Goal: Task Accomplishment & Management: Use online tool/utility

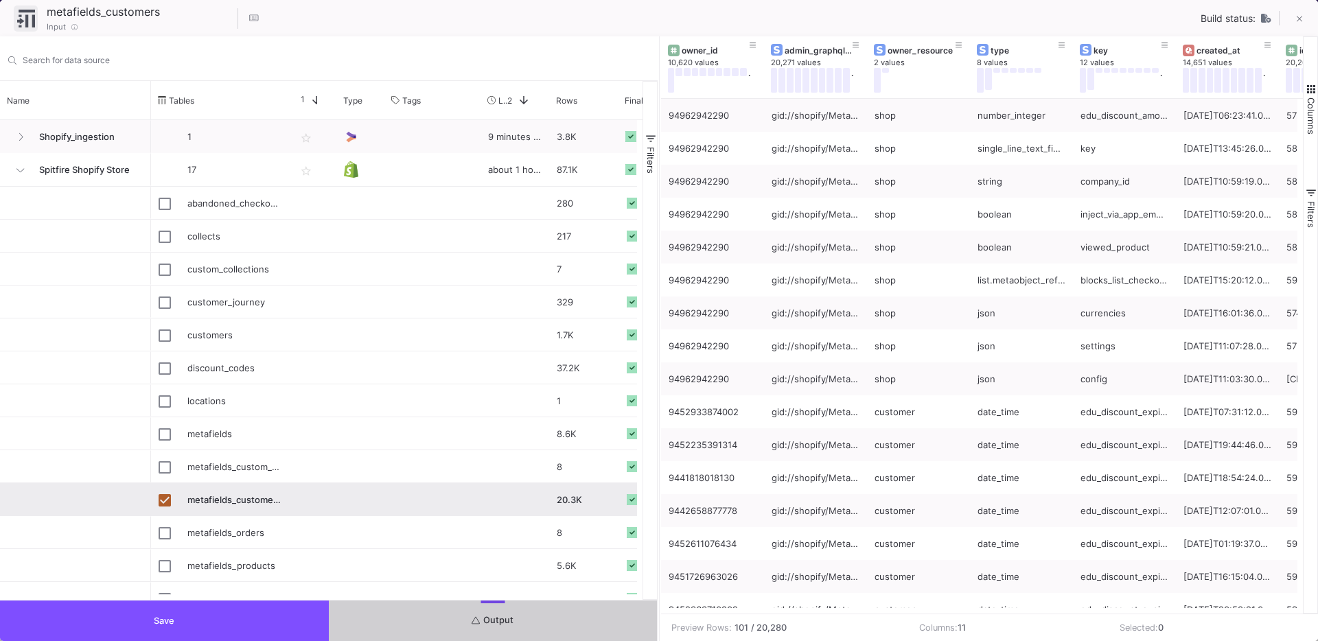
click at [196, 631] on button "Save" at bounding box center [164, 620] width 329 height 40
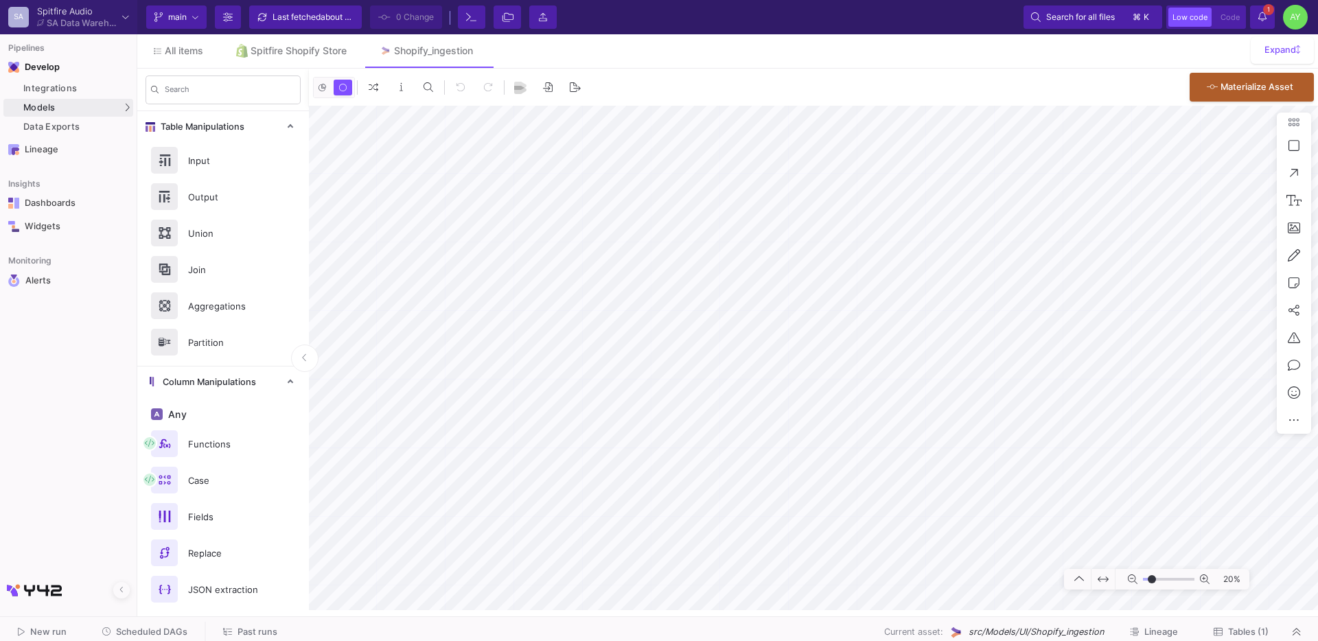
type input "-6"
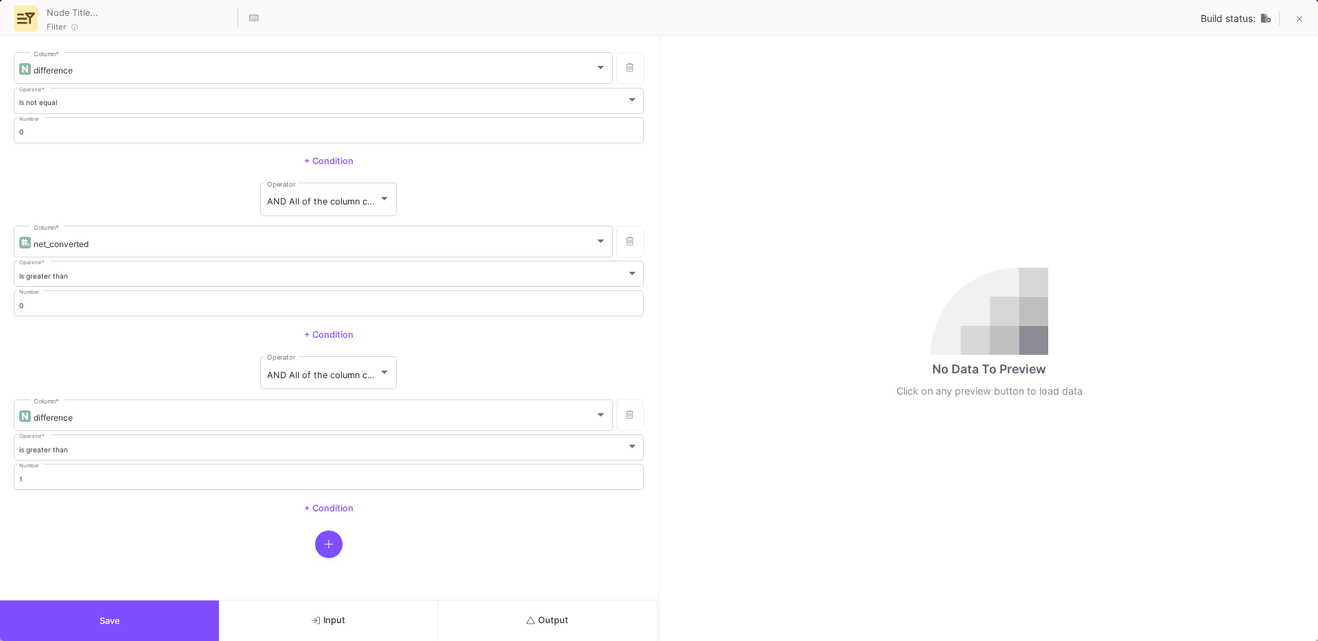
click at [126, 611] on button "Save" at bounding box center [109, 620] width 219 height 40
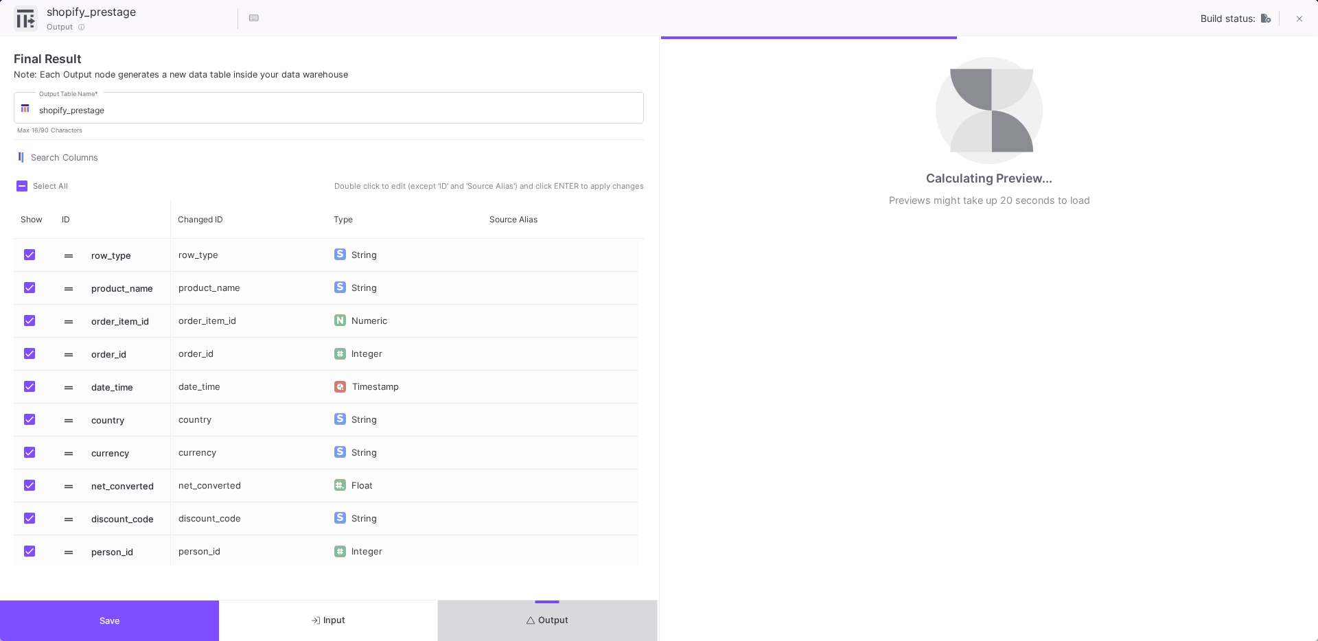
click at [548, 626] on button "Output" at bounding box center [547, 620] width 219 height 40
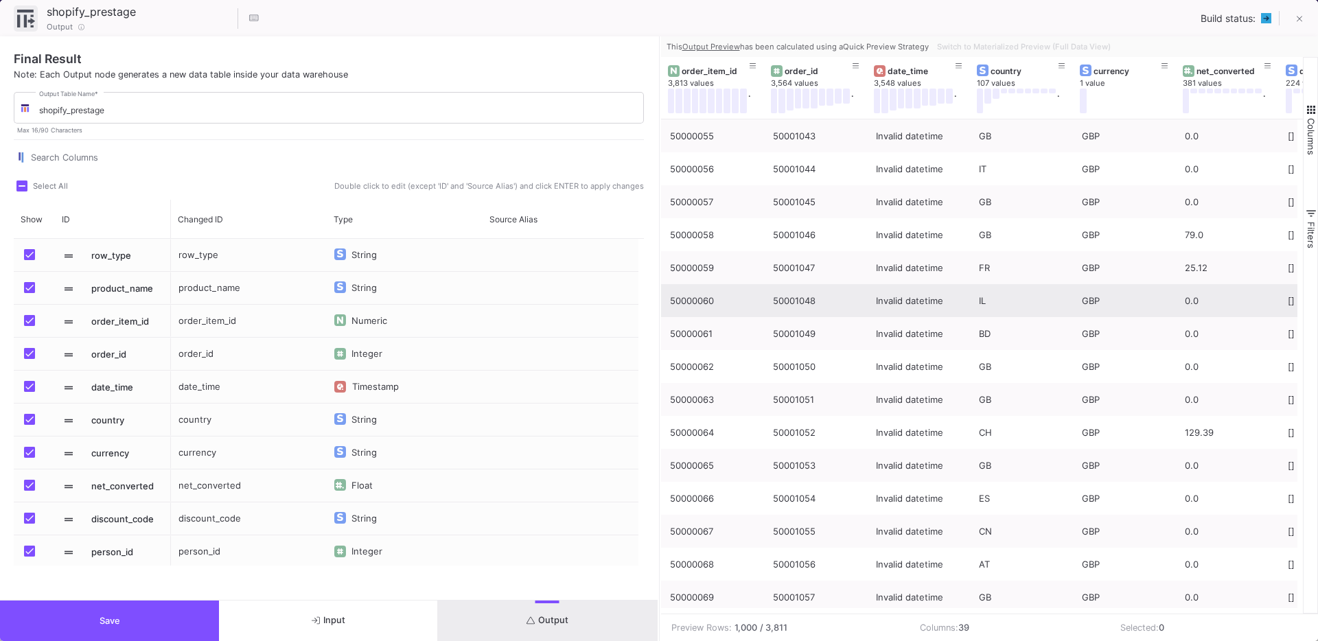
scroll to position [0, 206]
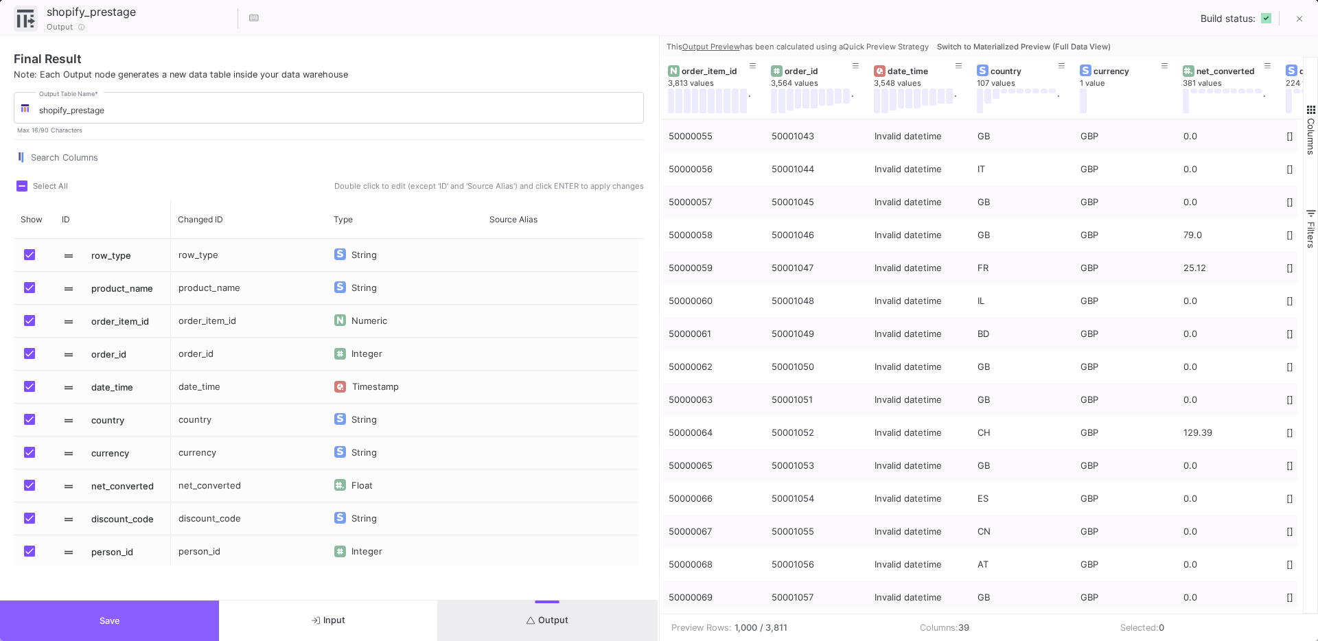
click at [170, 613] on button "Save" at bounding box center [109, 620] width 219 height 40
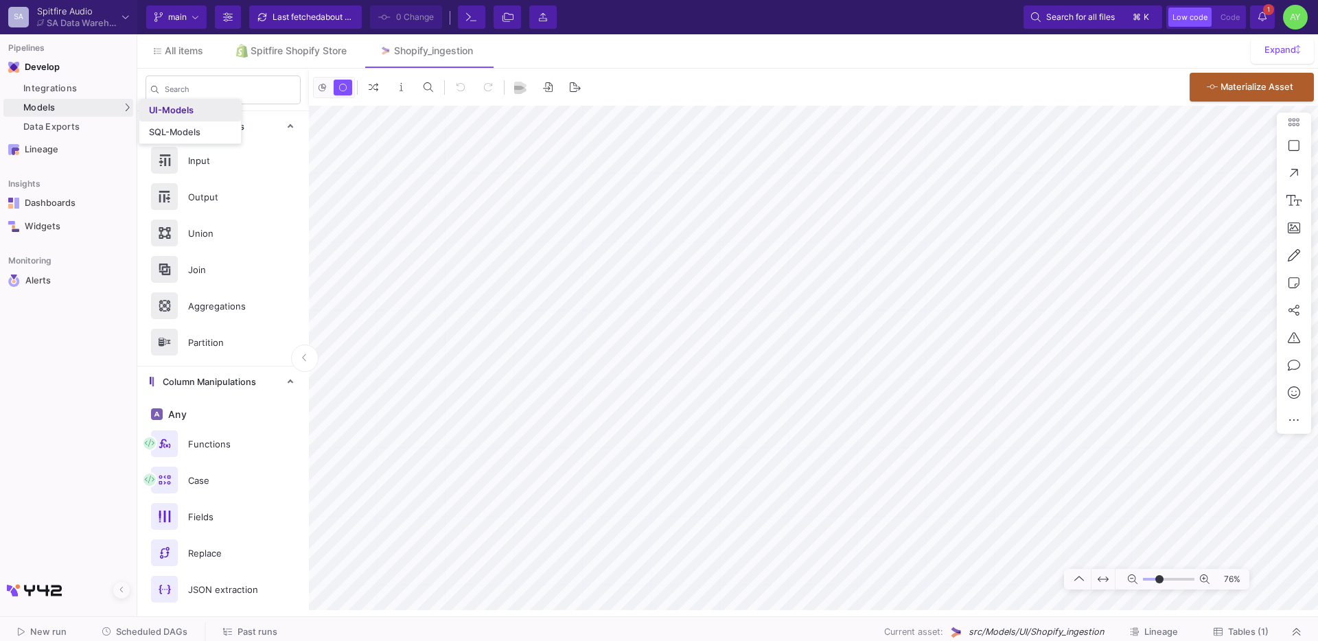
click at [164, 104] on link "UI-Models" at bounding box center [190, 111] width 102 height 22
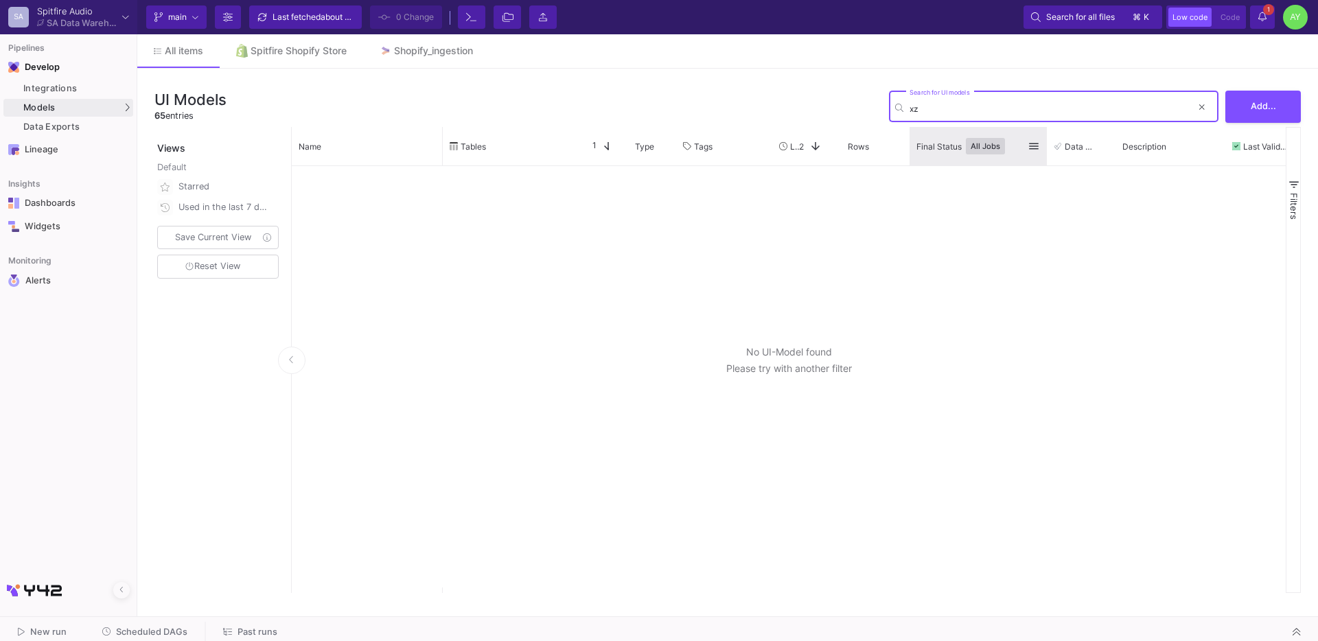
type input "x"
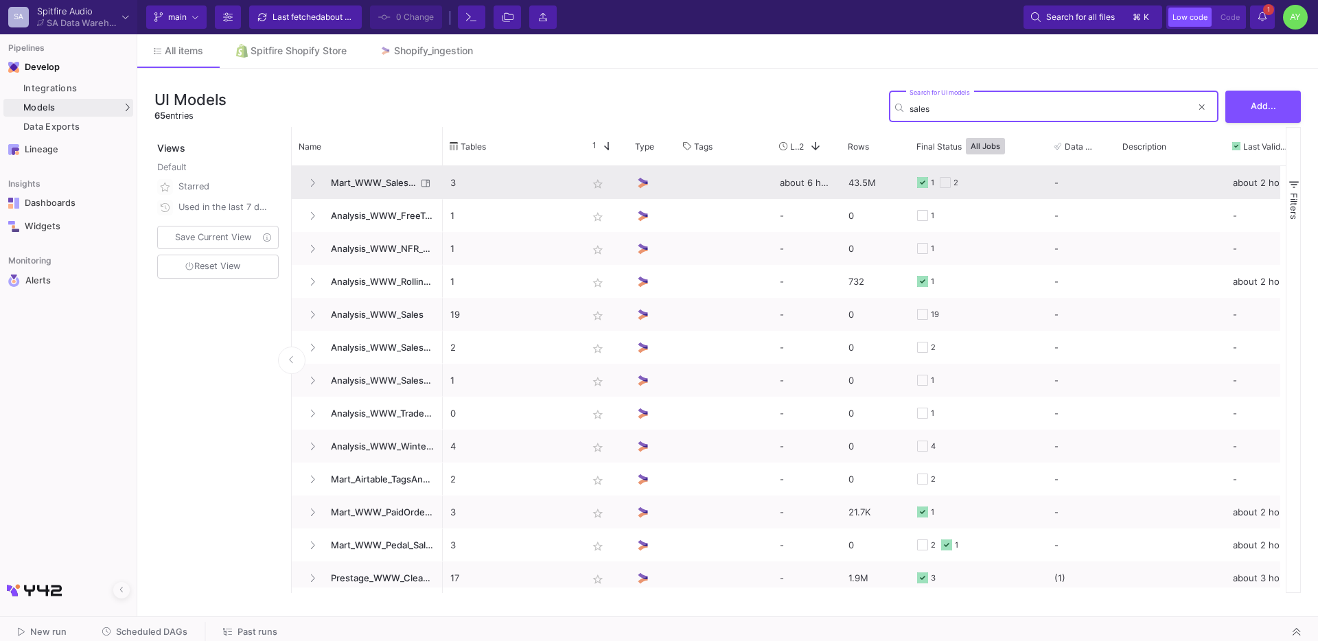
type input "sales"
click at [377, 185] on span "Mart_WWW_SalesCredits_Enriched" at bounding box center [370, 183] width 94 height 32
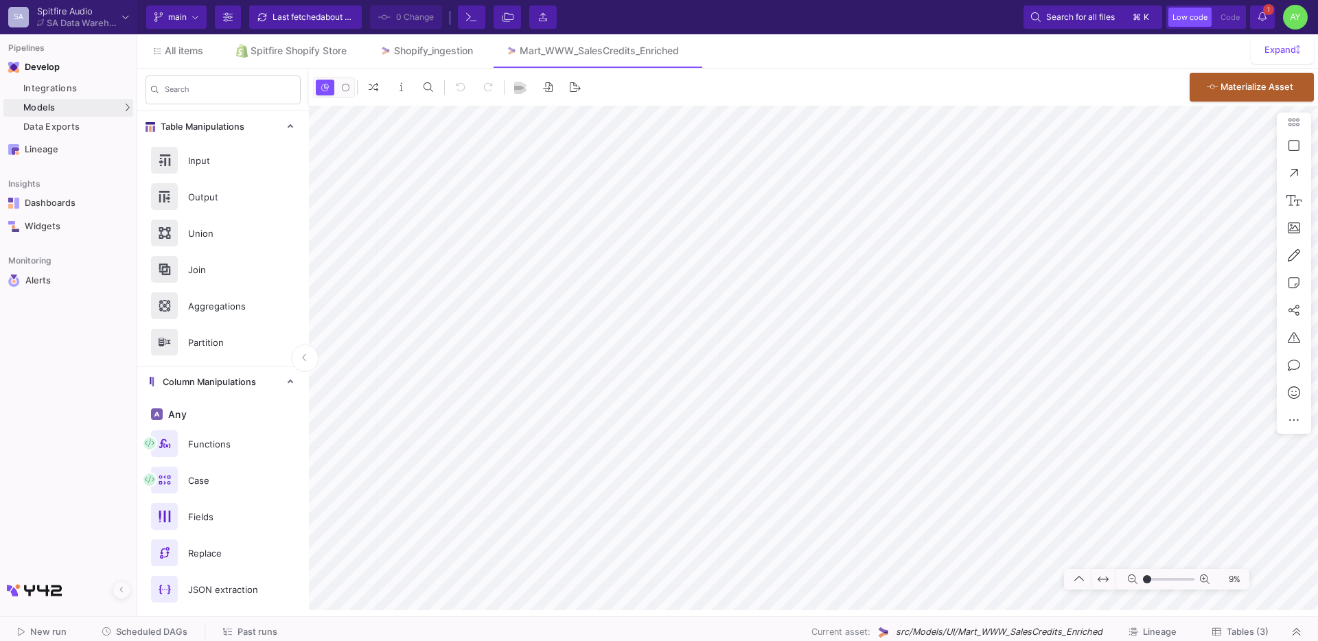
type input "-32"
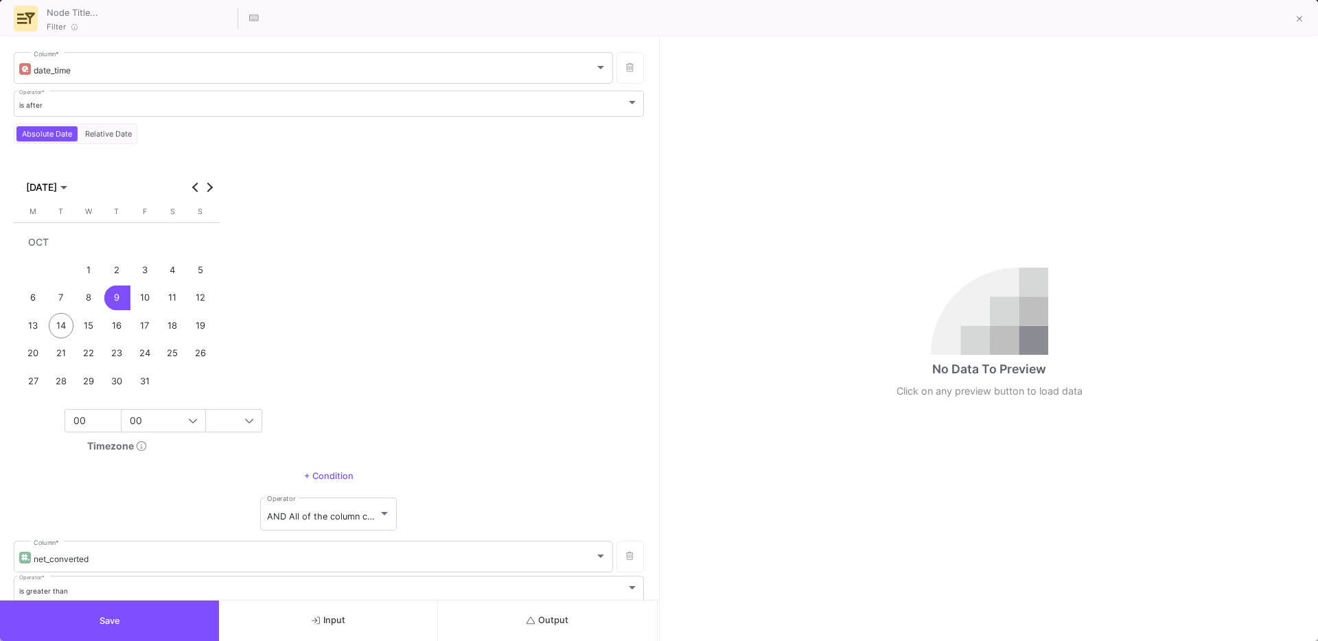
scroll to position [137, 0]
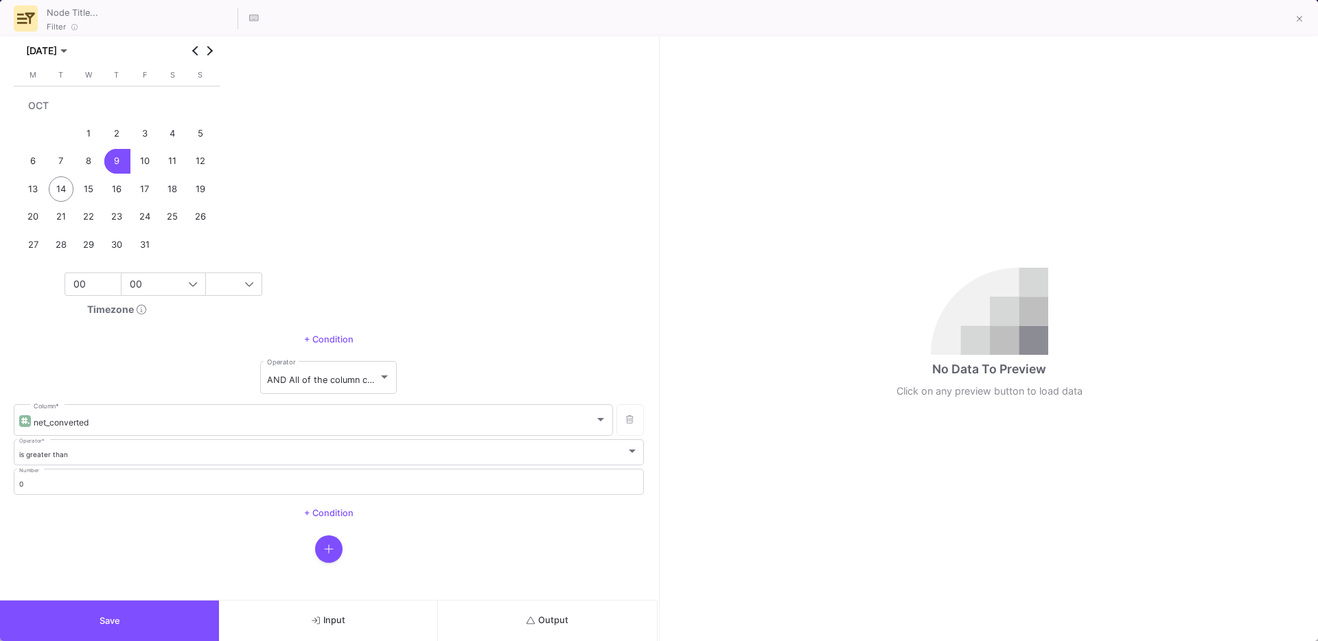
click at [524, 614] on button "Output" at bounding box center [547, 620] width 219 height 40
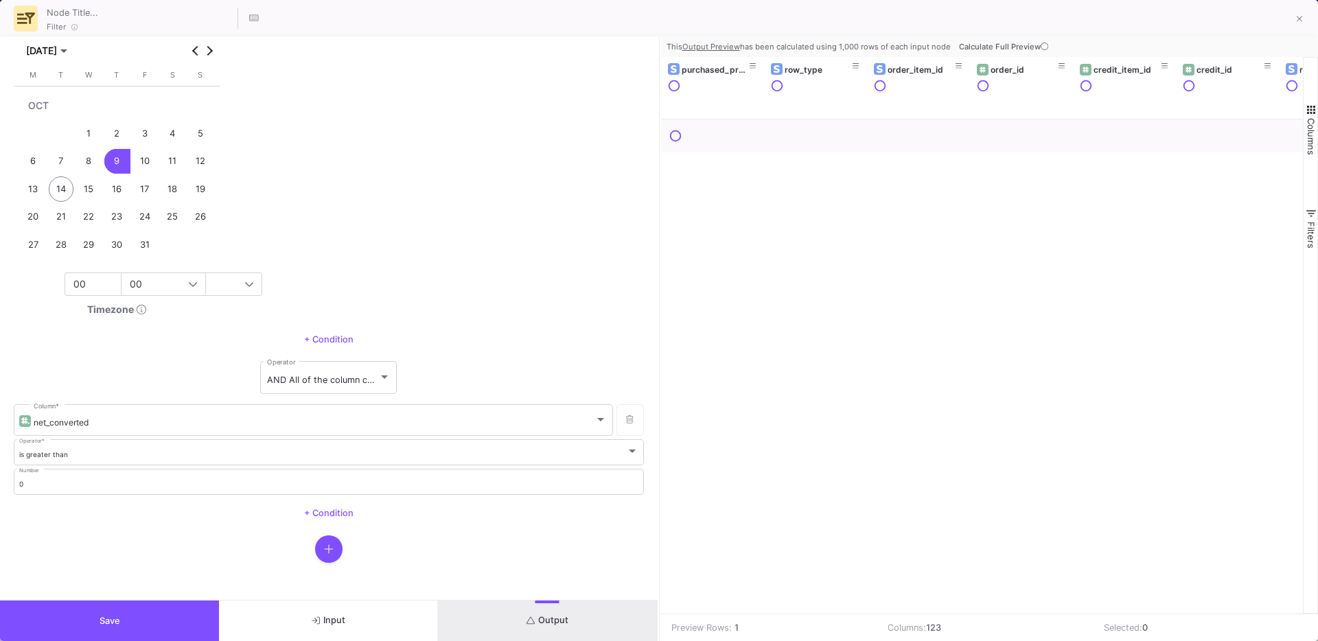
click at [999, 46] on span "Calculate Full Preview" at bounding box center [1005, 47] width 92 height 10
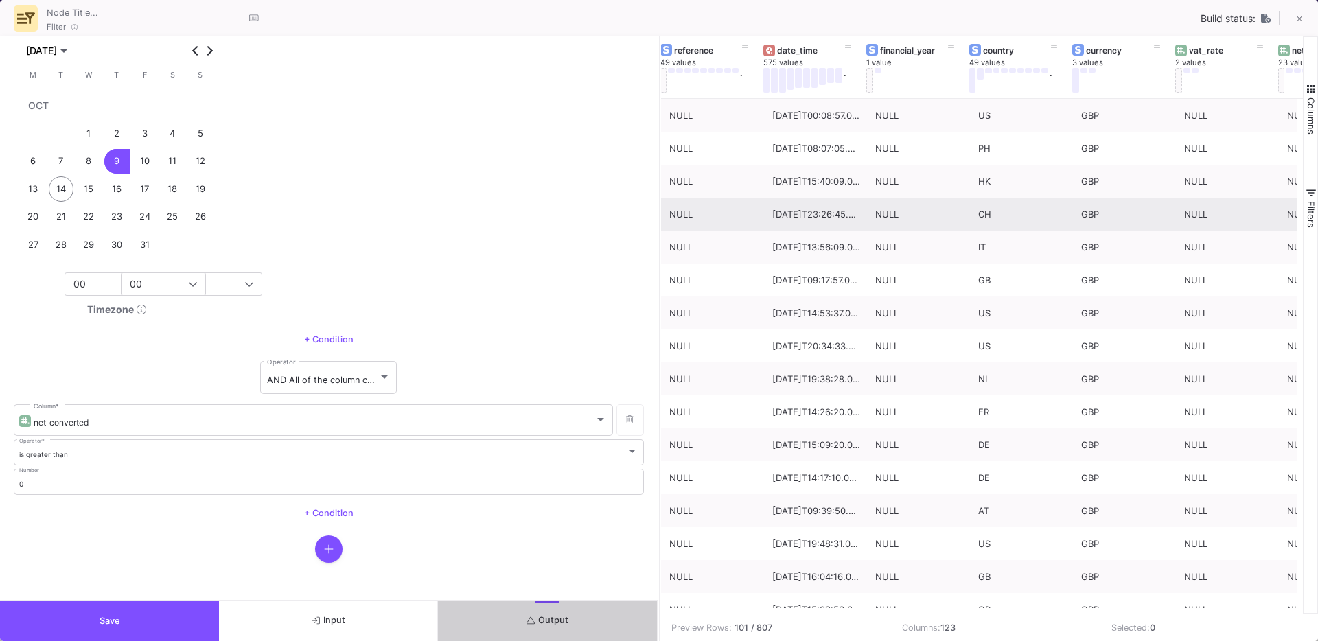
scroll to position [0, 627]
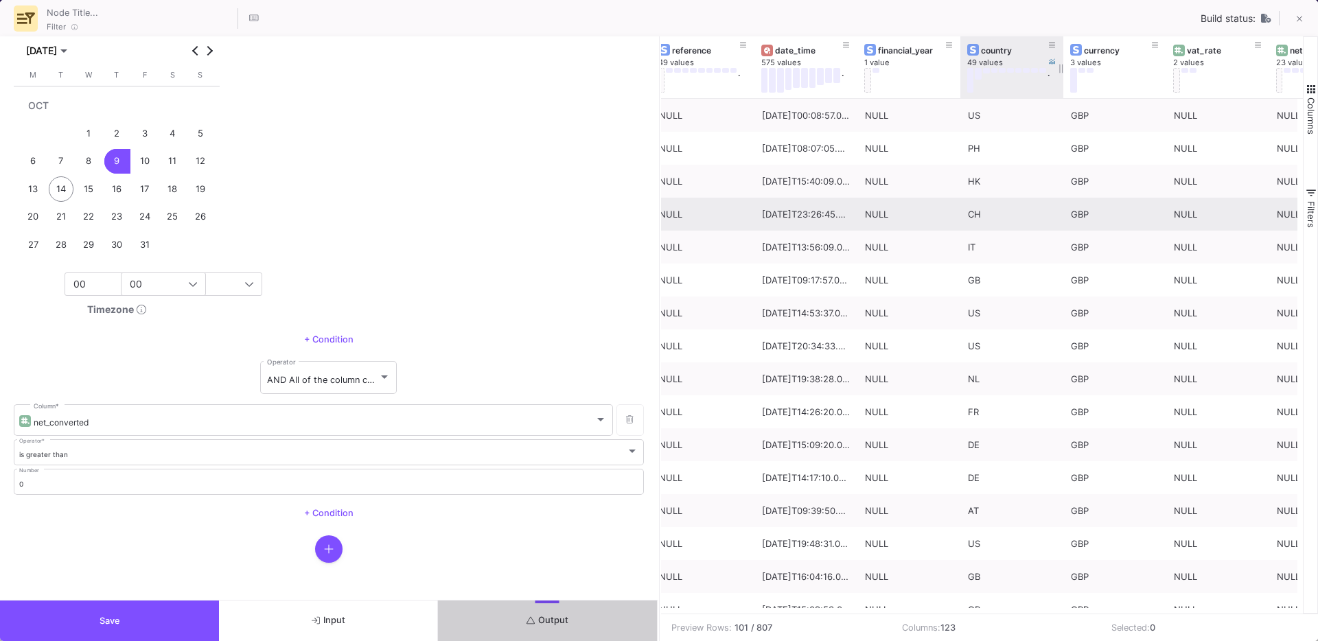
click at [981, 53] on div "country" at bounding box center [1015, 50] width 68 height 10
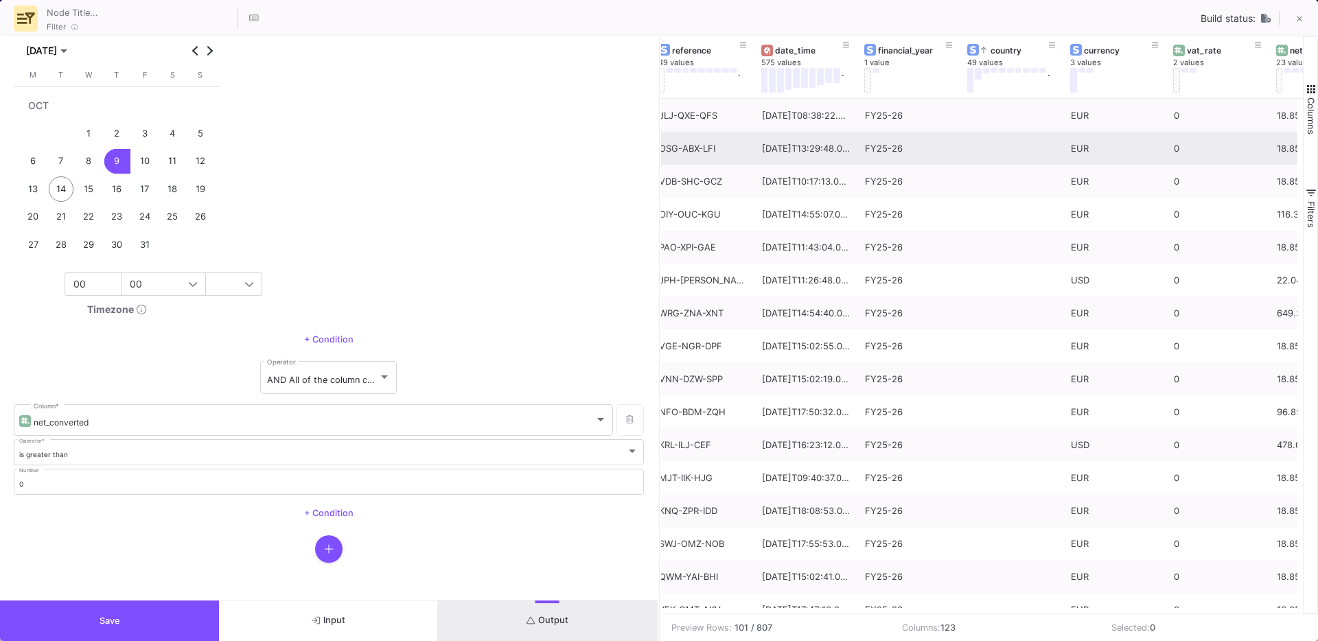
scroll to position [0, 0]
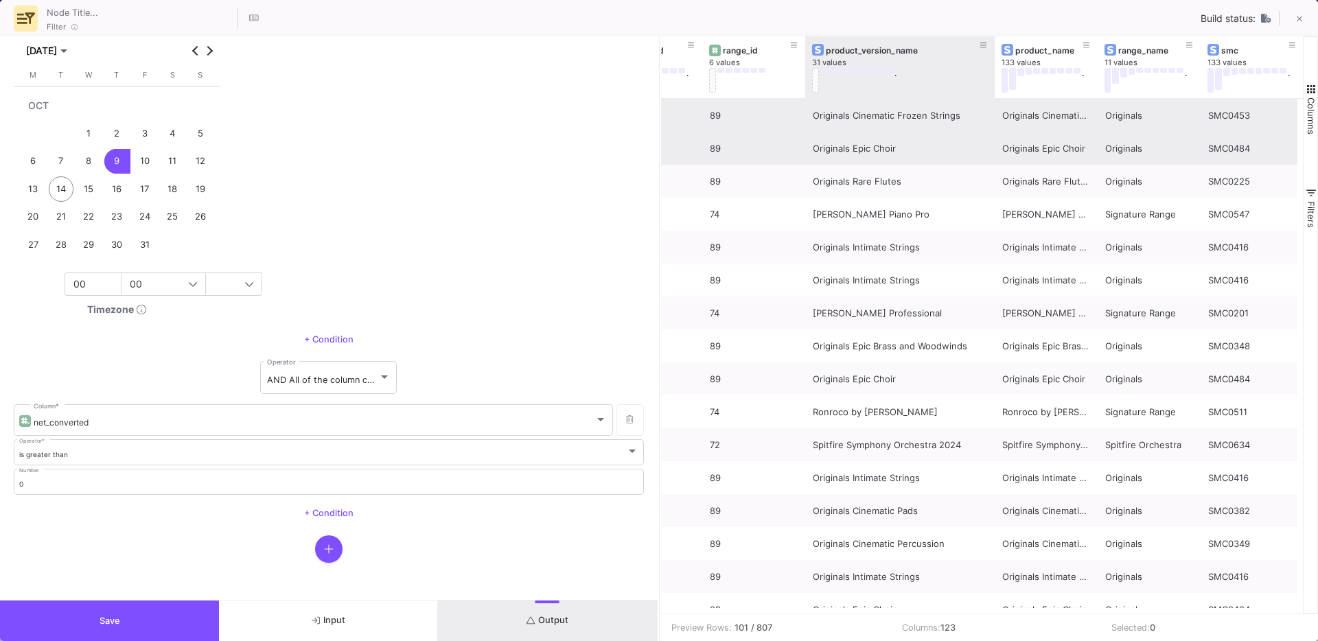
drag, startPoint x: 906, startPoint y: 93, endPoint x: 992, endPoint y: 113, distance: 88.6
click at [992, 113] on div "release_date 124 values . smc 133 values . range_name 11 values . product_name …" at bounding box center [982, 324] width 642 height 577
